Goal: Task Accomplishment & Management: Use online tool/utility

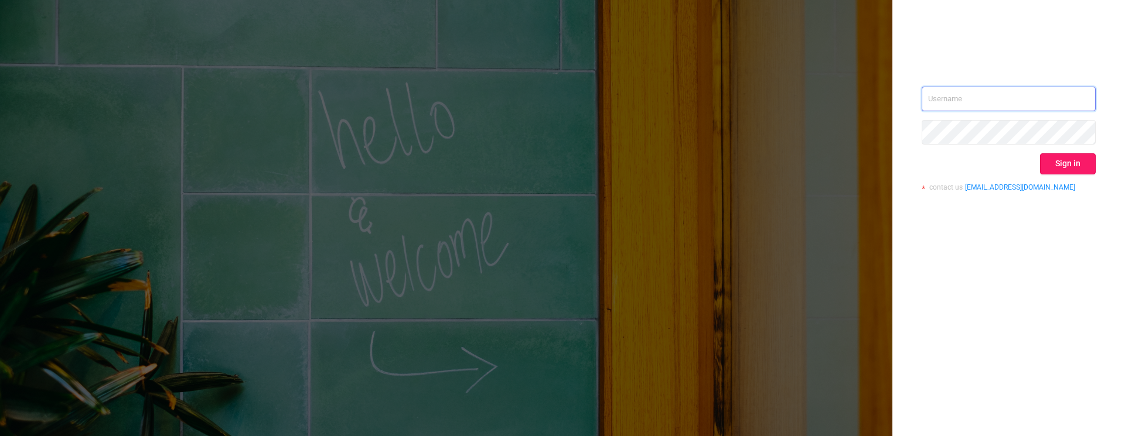
type input "[PERSON_NAME][EMAIL_ADDRESS][DOMAIN_NAME]"
click at [1062, 166] on button "Sign in" at bounding box center [1068, 163] width 56 height 21
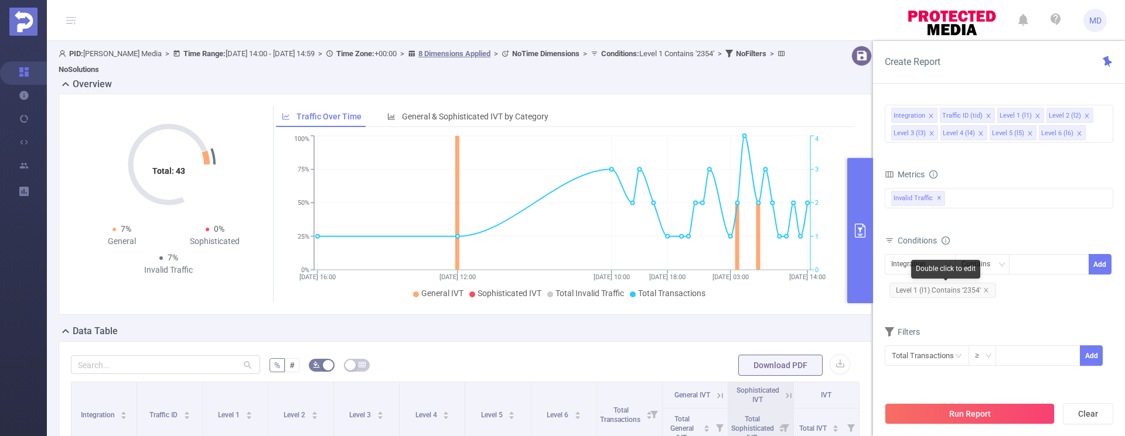
click at [988, 289] on span "Level 1 (l1) Contains '2354'" at bounding box center [942, 290] width 107 height 15
click at [984, 288] on icon "icon: close" at bounding box center [986, 290] width 4 height 4
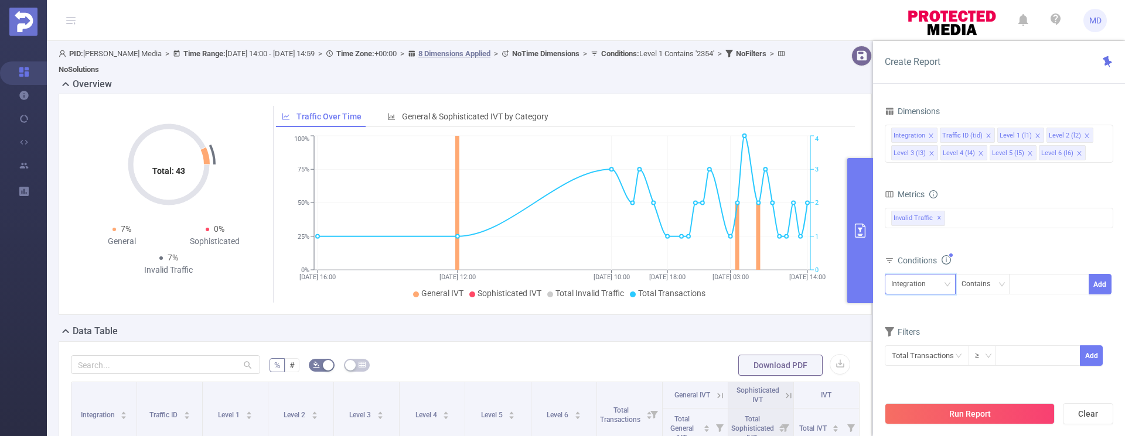
click at [943, 281] on div "Integration" at bounding box center [920, 284] width 58 height 19
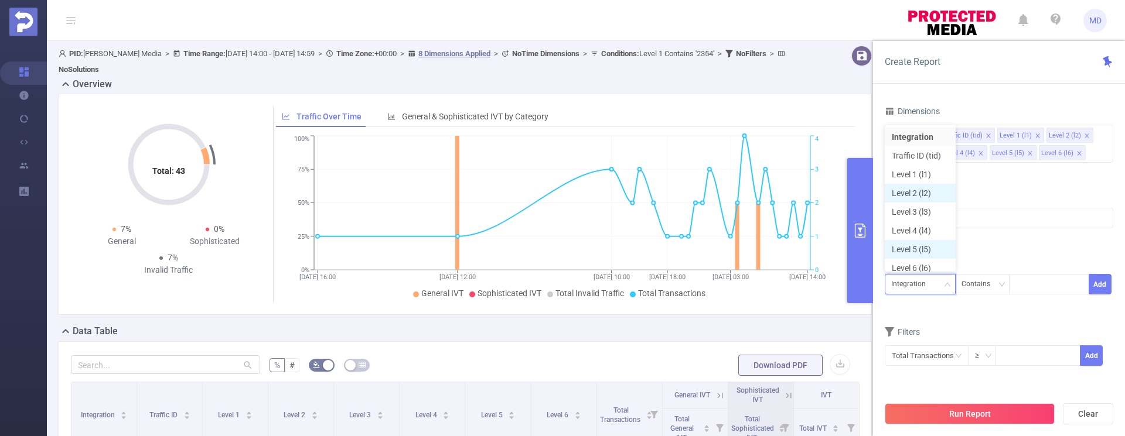
scroll to position [6, 0]
click at [916, 171] on li "Level 1 (l1)" at bounding box center [920, 168] width 71 height 19
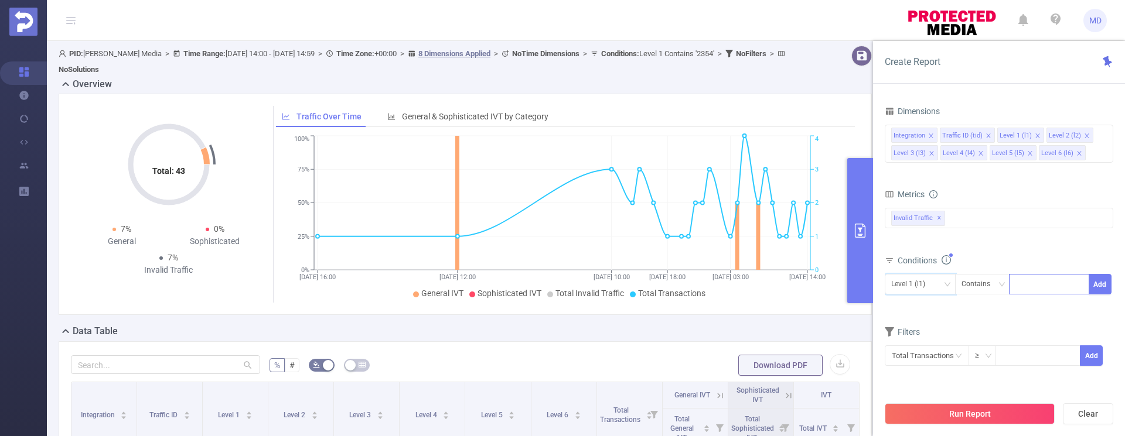
click at [1016, 284] on input at bounding box center [1017, 284] width 5 height 15
type input "1775"
click at [1101, 286] on button "Add" at bounding box center [1099, 284] width 23 height 21
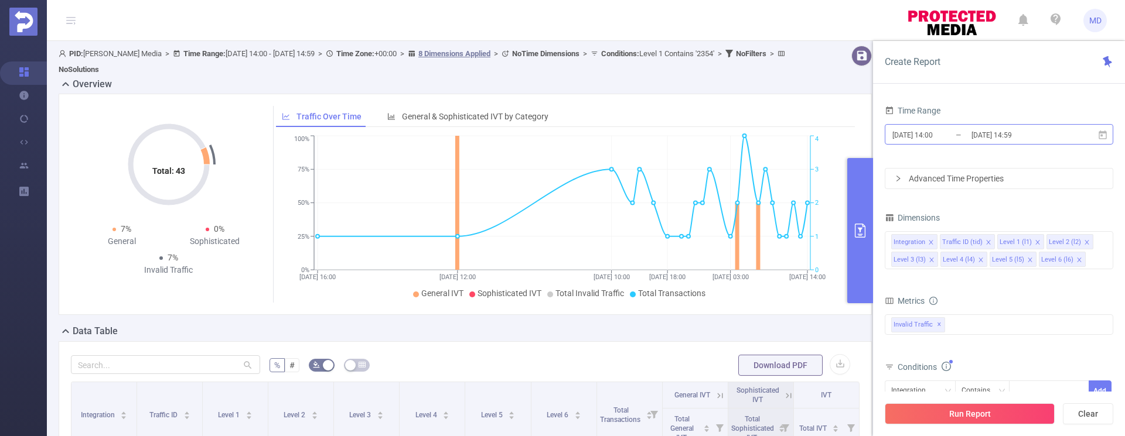
click at [981, 135] on input "[DATE] 14:59" at bounding box center [1017, 135] width 95 height 16
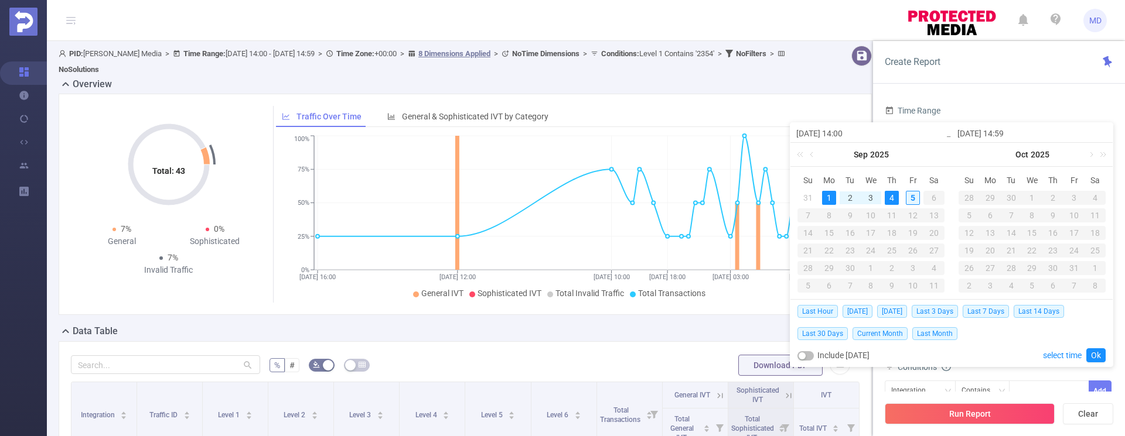
click at [913, 195] on div "5" at bounding box center [913, 198] width 14 height 14
type input "[DATE] 14:00"
type input "[DATE] 14:59"
type input "[DATE] 14:00"
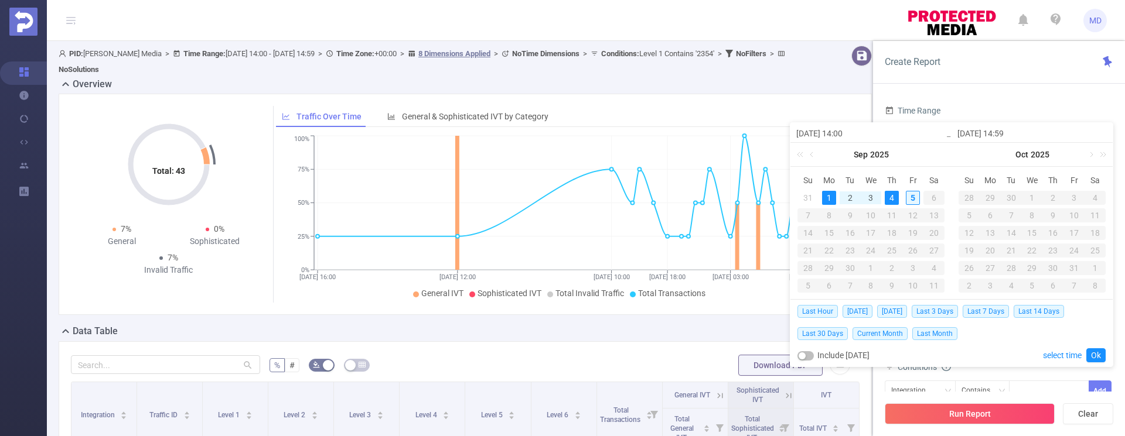
type input "[DATE] 14:59"
drag, startPoint x: 1103, startPoint y: 352, endPoint x: 1094, endPoint y: 360, distance: 12.1
click at [1102, 352] on link "Ok" at bounding box center [1095, 356] width 19 height 14
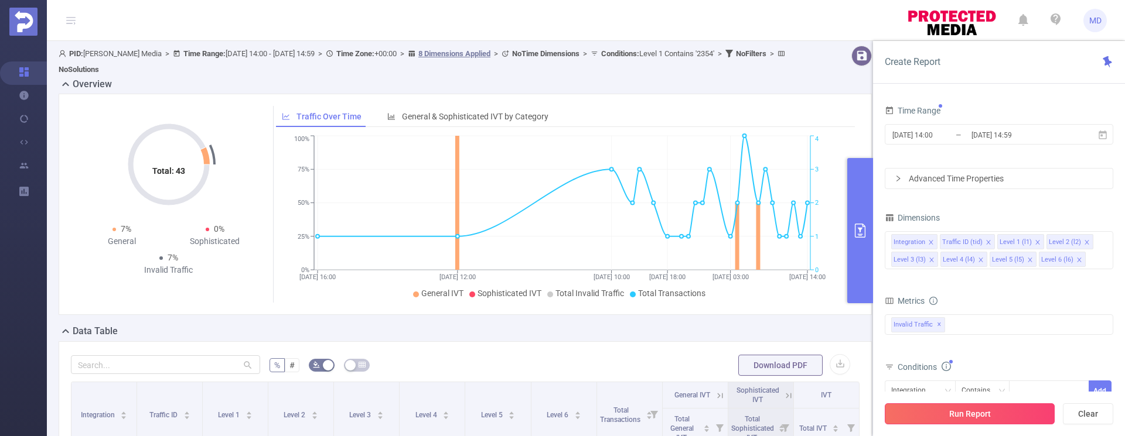
click at [969, 419] on button "Run Report" at bounding box center [970, 414] width 170 height 21
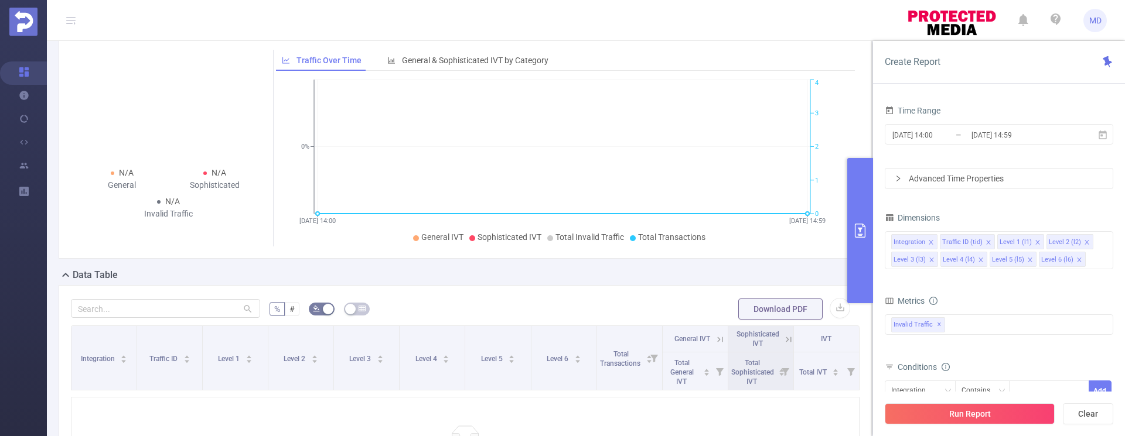
scroll to position [218, 0]
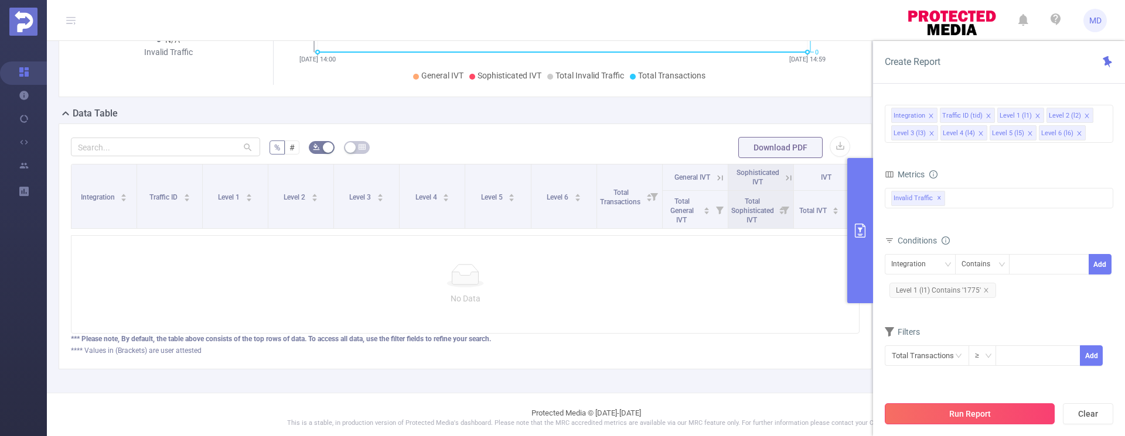
click at [962, 410] on button "Run Report" at bounding box center [970, 414] width 170 height 21
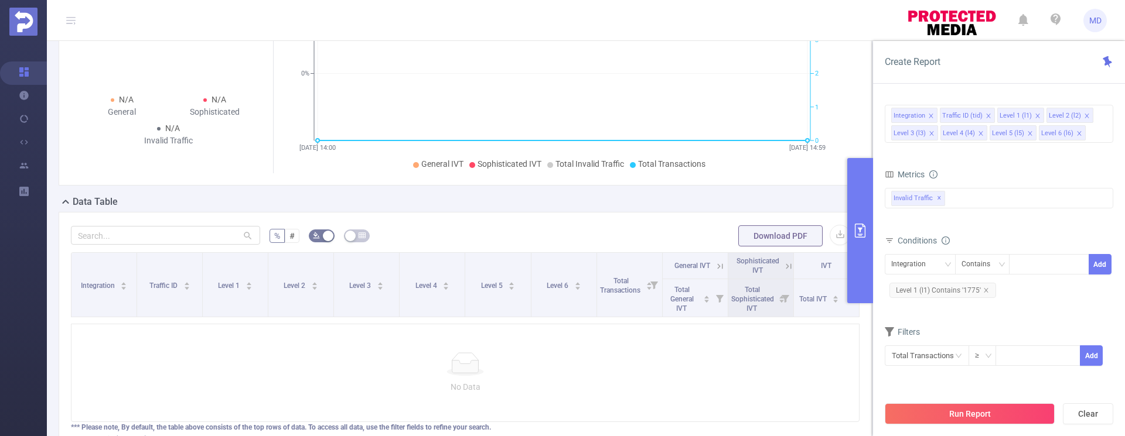
scroll to position [233, 0]
